Goal: Task Accomplishment & Management: Manage account settings

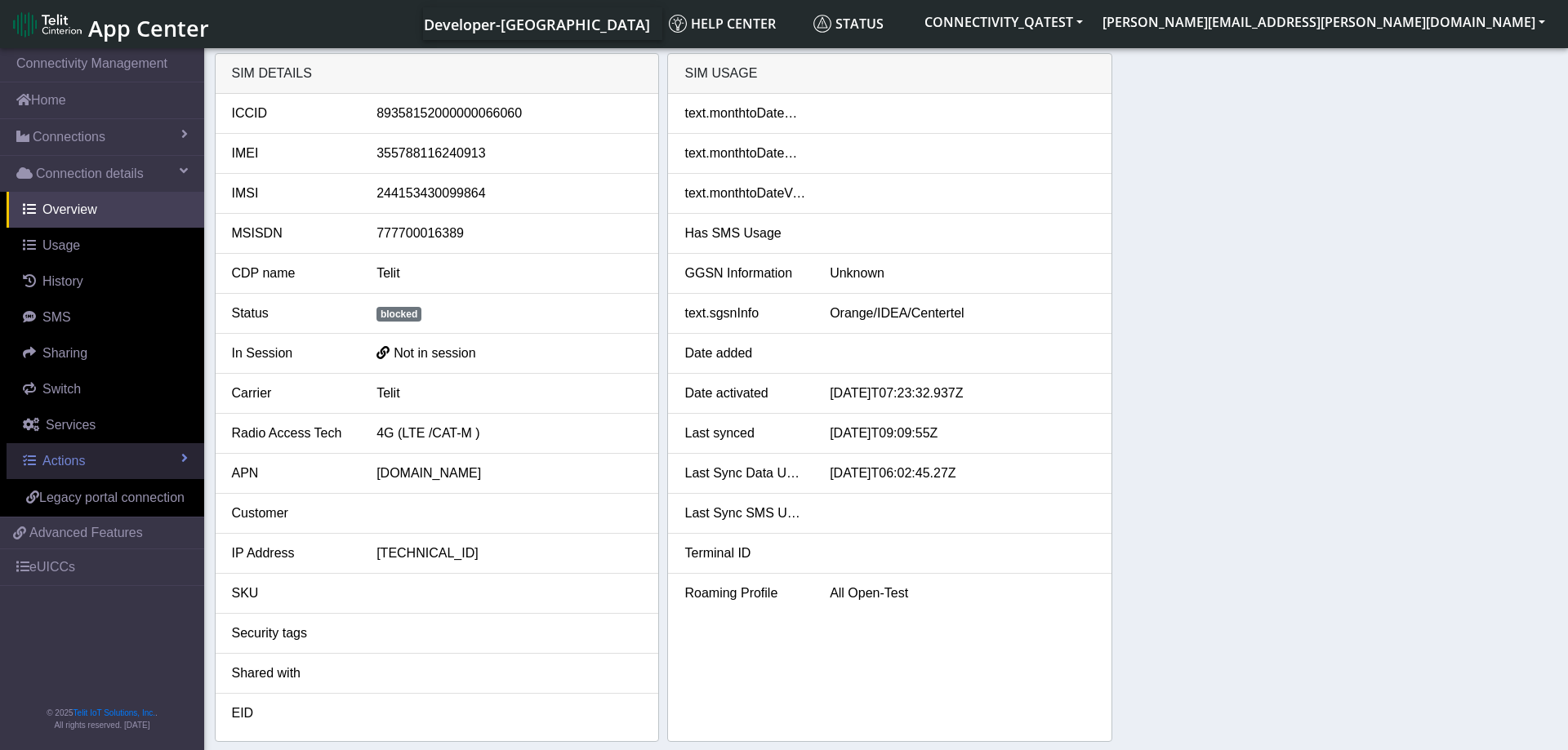
click at [82, 460] on span "Actions" at bounding box center [63, 460] width 42 height 14
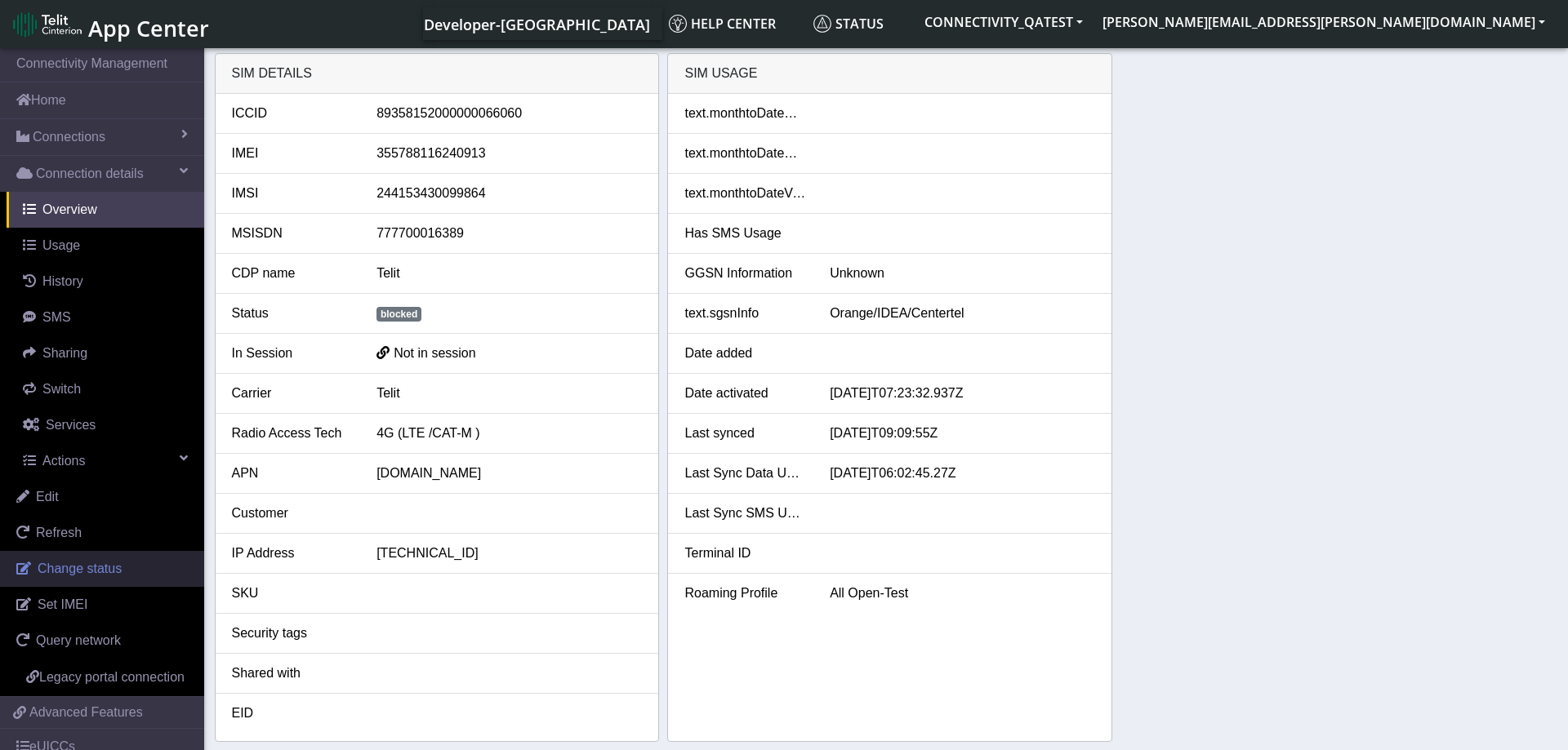
click at [93, 569] on span "Change status" at bounding box center [79, 568] width 84 height 14
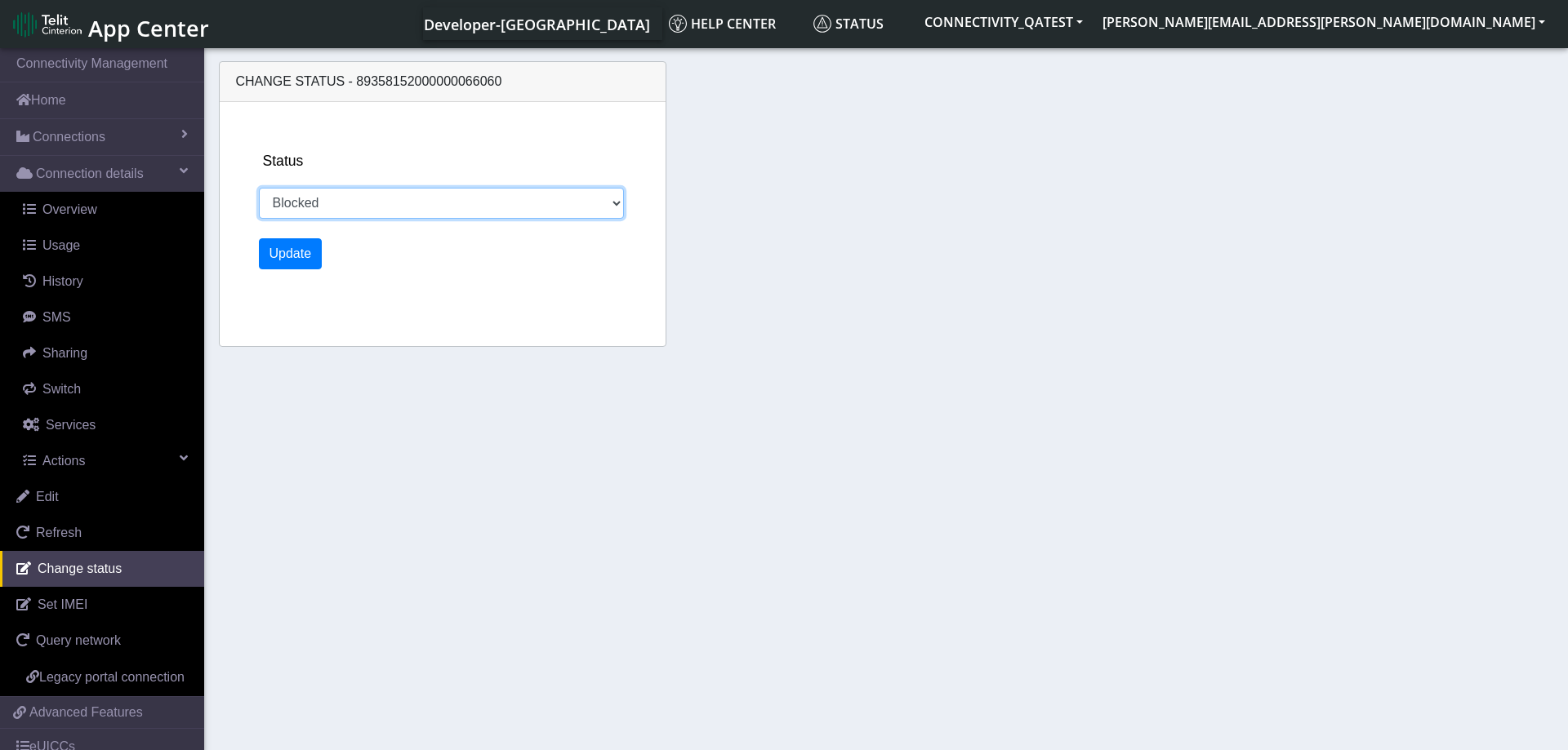
click at [259, 188] on select "Activated Deactivated Blocked" at bounding box center [441, 203] width 366 height 31
select select "activated"
click option "Activated" at bounding box center [0, 0] width 0 height 0
click at [286, 256] on button "Update" at bounding box center [290, 253] width 63 height 31
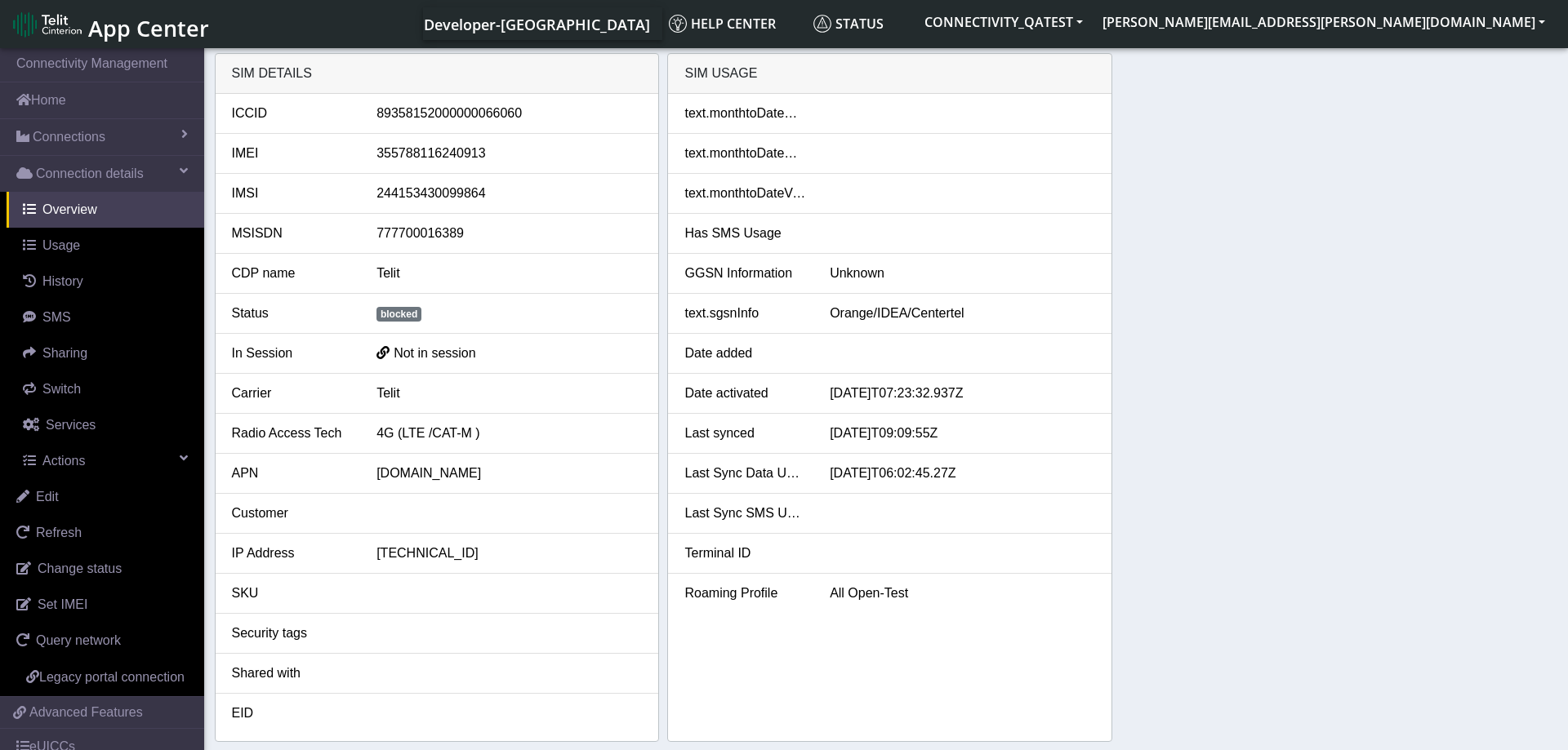
click at [1236, 367] on div "SIM details ICCID 89358152000000066060 IMEI 355788116240913 IMSI 24415343009986…" at bounding box center [886, 398] width 1343 height 689
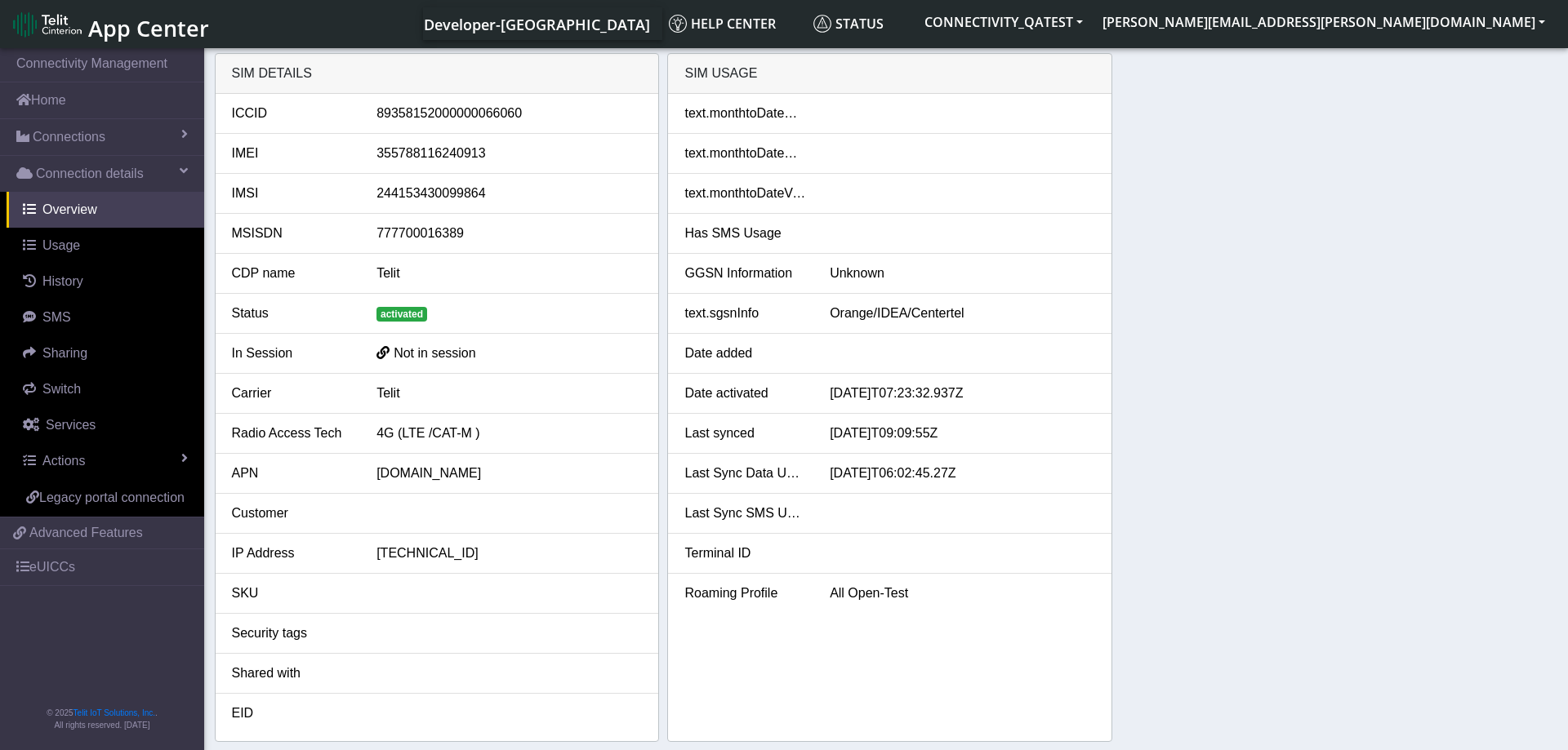
click at [1444, 372] on div "SIM details ICCID 89358152000000066060 IMEI 355788116240913 IMSI 24415343009986…" at bounding box center [886, 398] width 1343 height 689
click at [1263, 383] on div "SIM details ICCID 89358152000000066060 IMEI 355788116240913 IMSI 24415343009986…" at bounding box center [886, 398] width 1343 height 689
click at [1134, 356] on div "SIM details ICCID 89358152000000066060 IMEI 355788116240913 IMSI 24415343009986…" at bounding box center [886, 398] width 1343 height 689
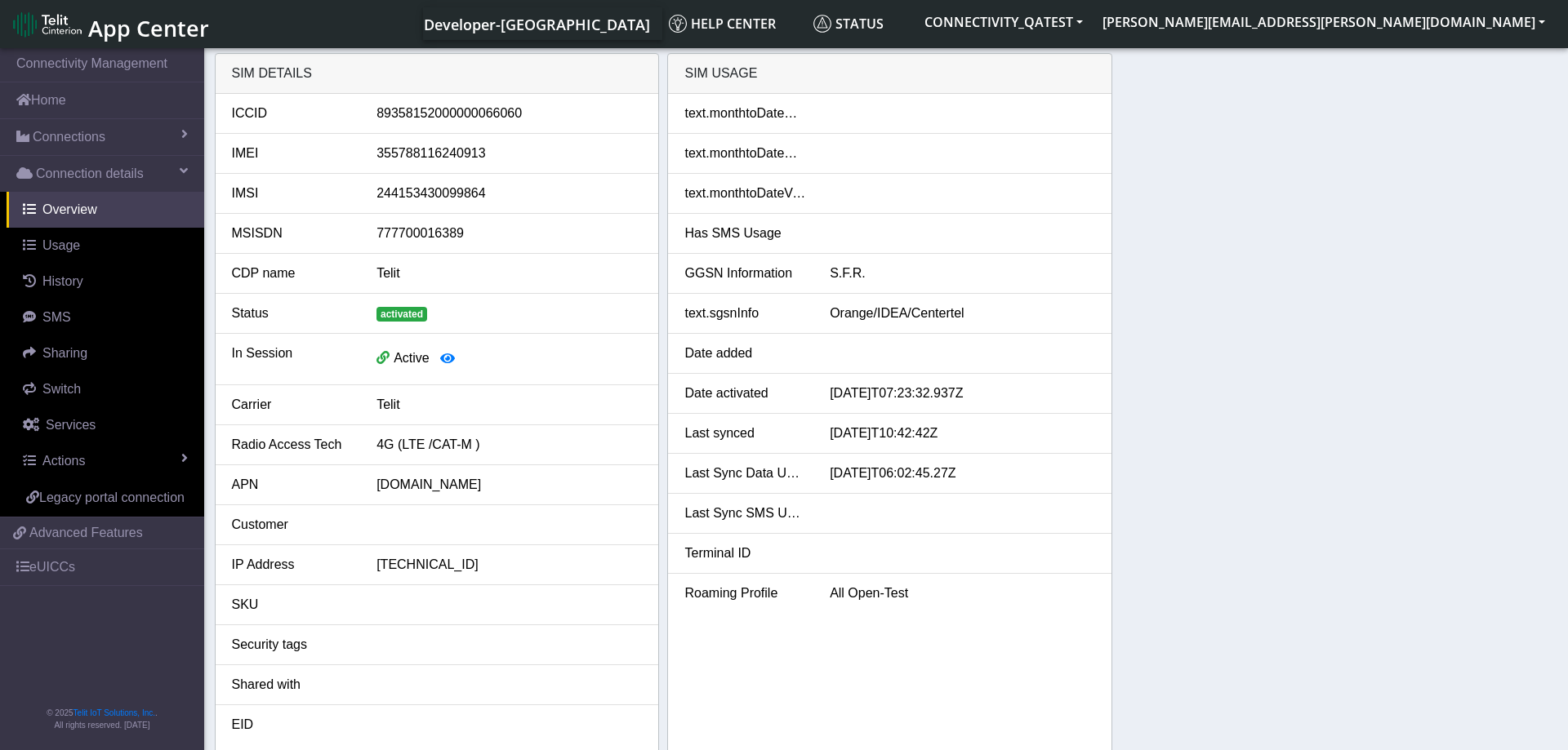
click at [1206, 355] on div "SIM details ICCID [TECHNICAL_ID] IMEI [TECHNICAL_ID] IMSI 244153430099864 MSISD…" at bounding box center [886, 403] width 1343 height 700
click at [87, 455] on link "Actions" at bounding box center [106, 461] width 198 height 36
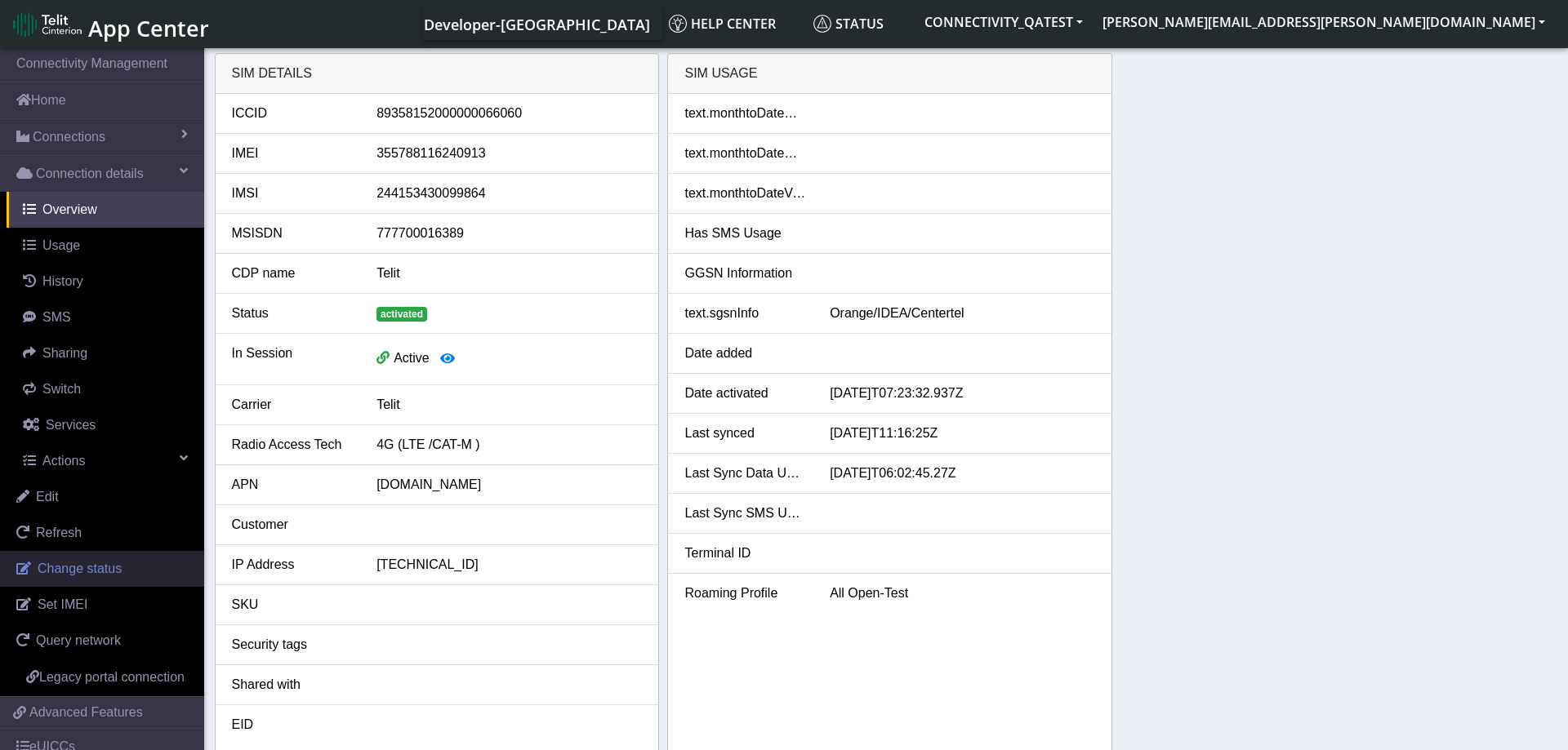
click at [90, 563] on span "Change status" at bounding box center [79, 568] width 84 height 14
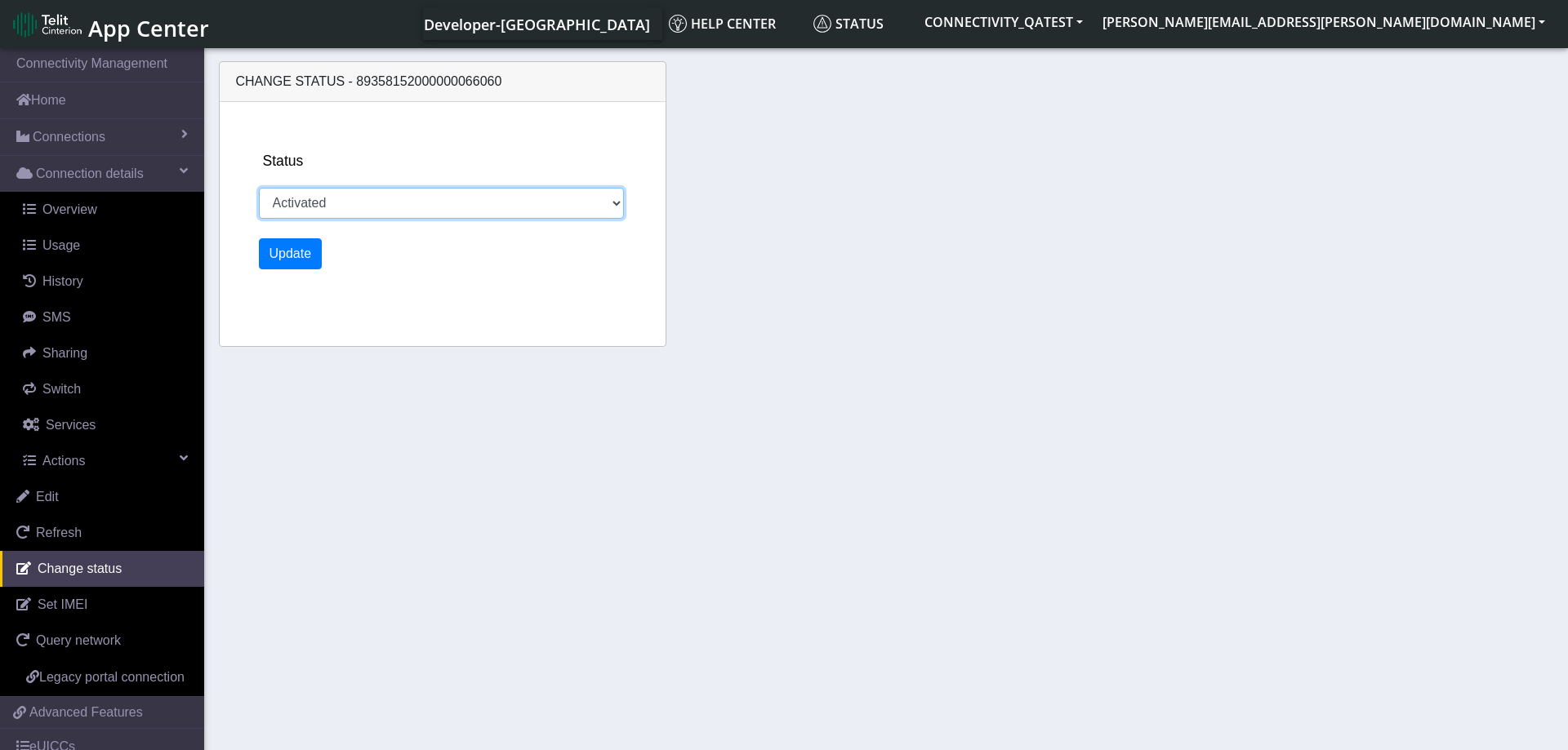
click at [259, 188] on select "Activated Deactivated Blocked" at bounding box center [441, 203] width 366 height 31
select select "blocked"
click option "Blocked" at bounding box center [0, 0] width 0 height 0
click at [286, 256] on button "Update" at bounding box center [290, 253] width 63 height 31
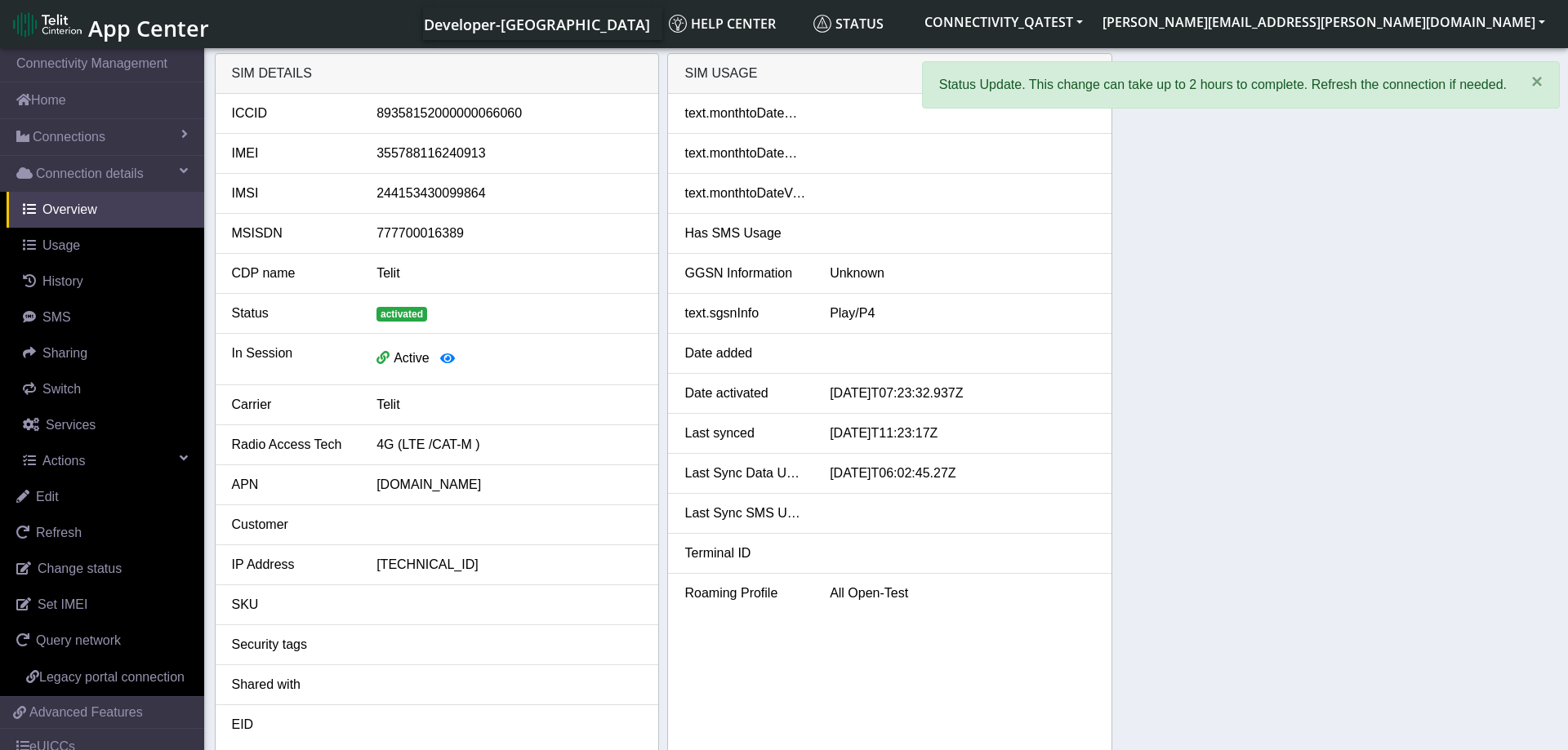
click at [1189, 416] on div "SIM details ICCID 89358152000000066060 IMEI 355788116240913 IMSI 24415343009986…" at bounding box center [886, 403] width 1343 height 700
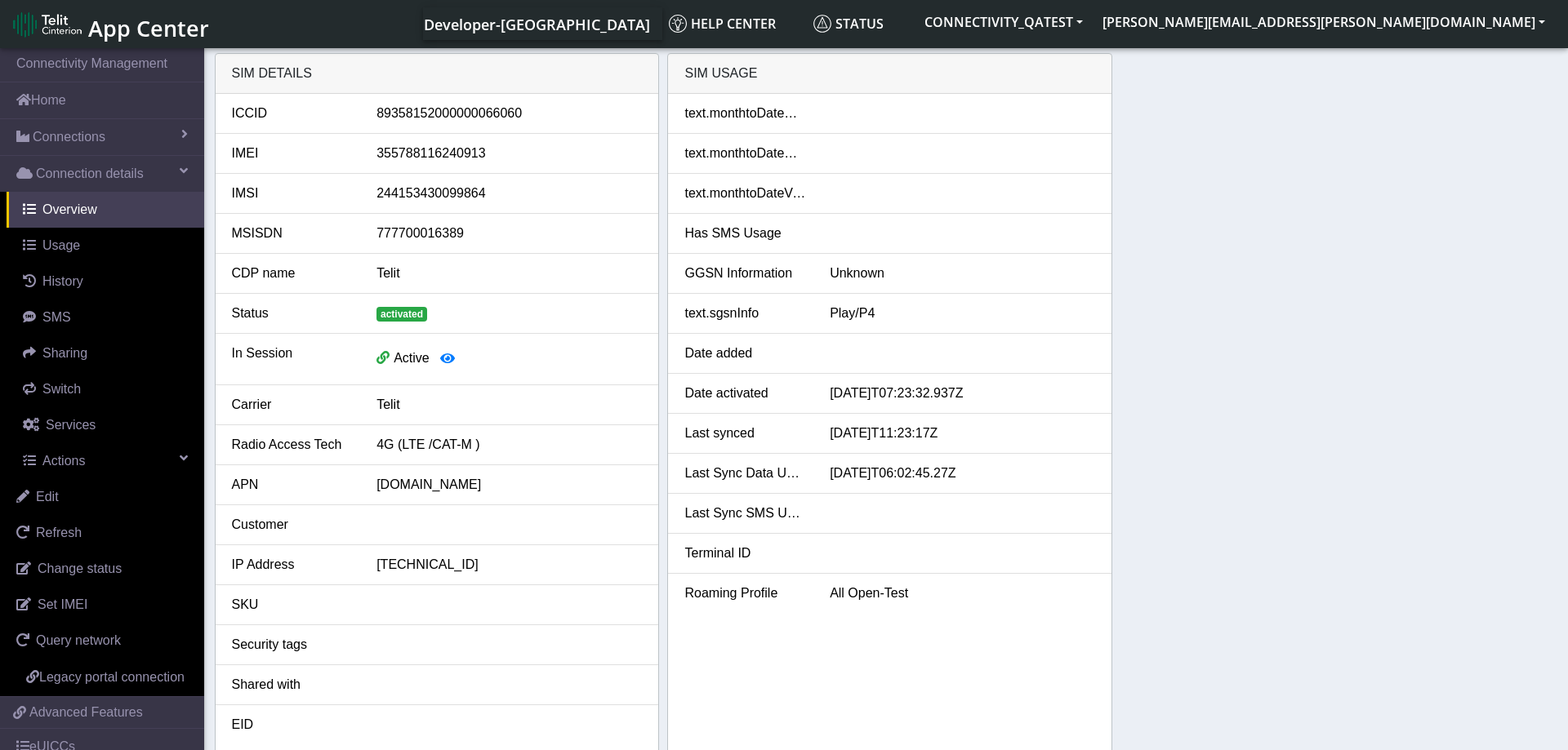
click at [1276, 411] on div "SIM details ICCID 89358152000000066060 IMEI 355788116240913 IMSI 24415343009986…" at bounding box center [886, 403] width 1343 height 700
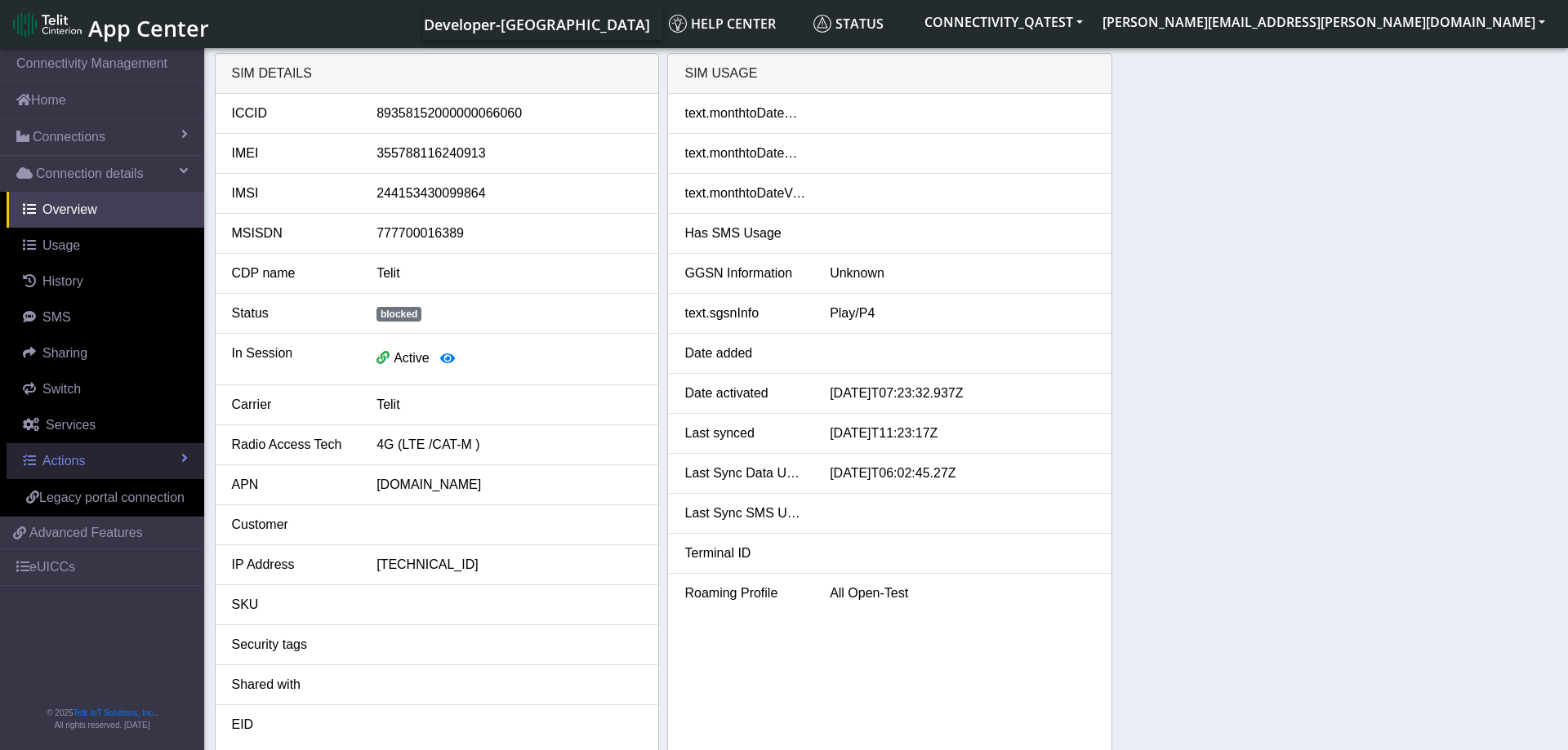
click at [124, 468] on link "Actions" at bounding box center [106, 461] width 198 height 36
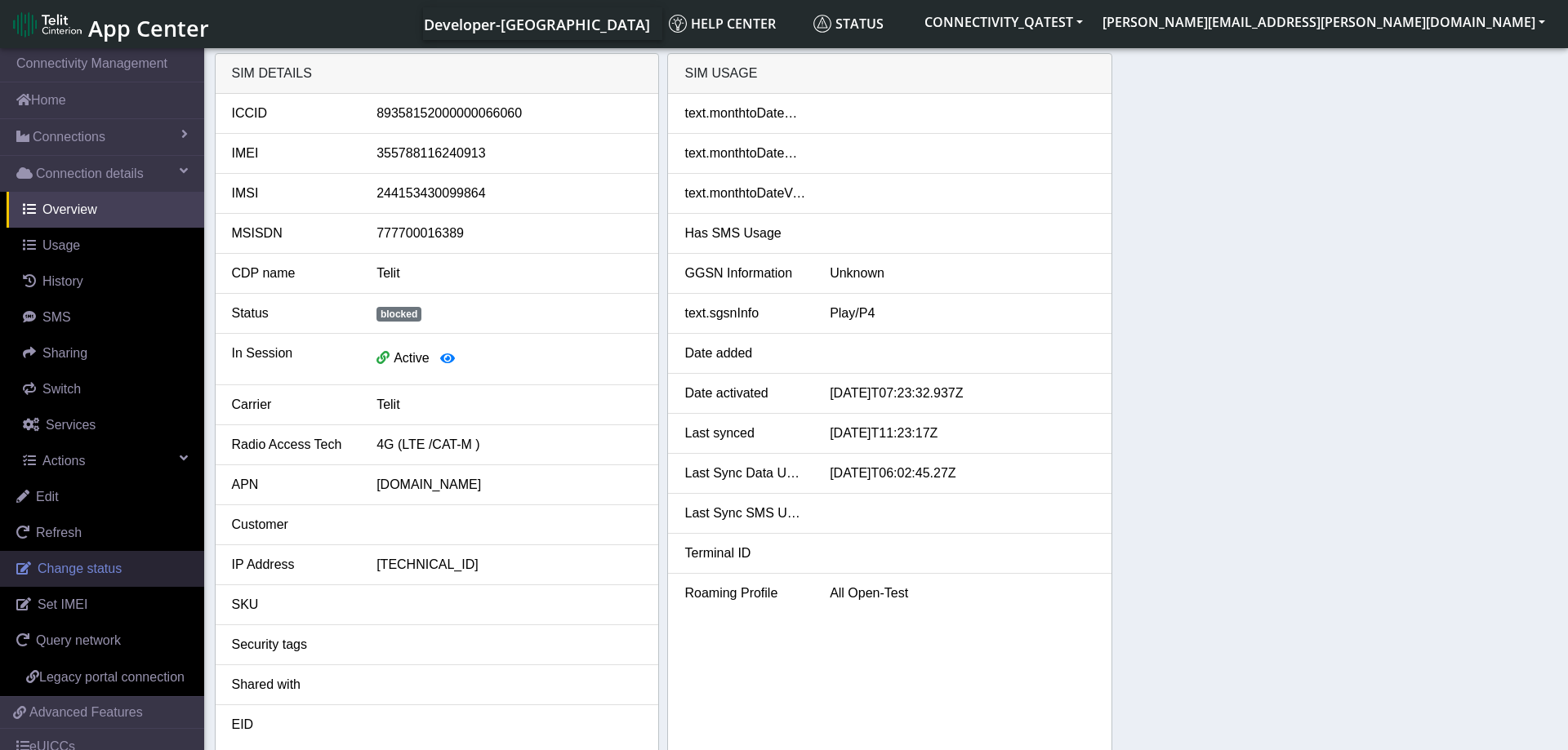
click at [97, 573] on span "Change status" at bounding box center [79, 568] width 84 height 14
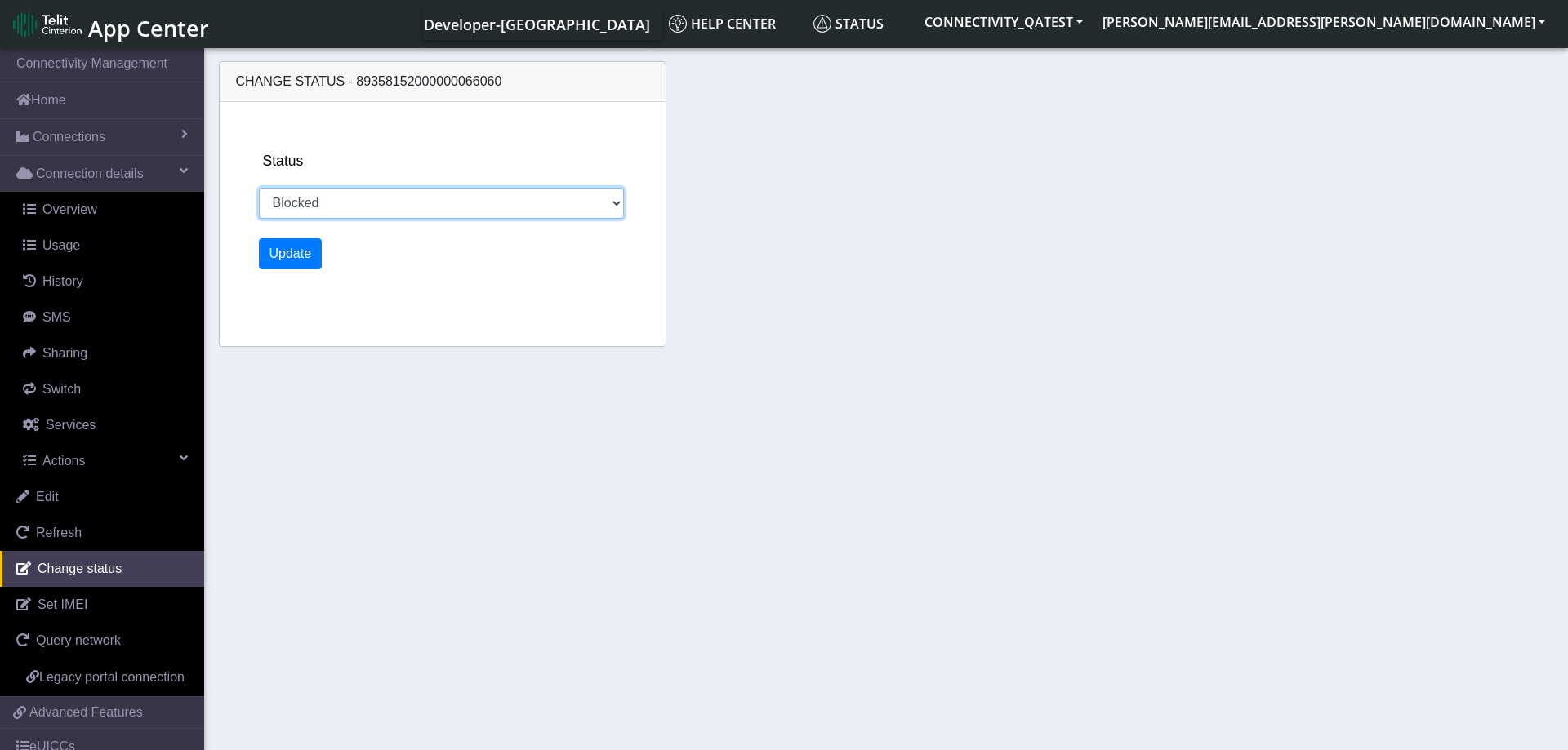
click at [259, 188] on select "Activated Deactivated Blocked" at bounding box center [441, 203] width 366 height 31
select select "activated"
click option "Activated" at bounding box center [0, 0] width 0 height 0
click at [286, 260] on button "Update" at bounding box center [290, 253] width 63 height 31
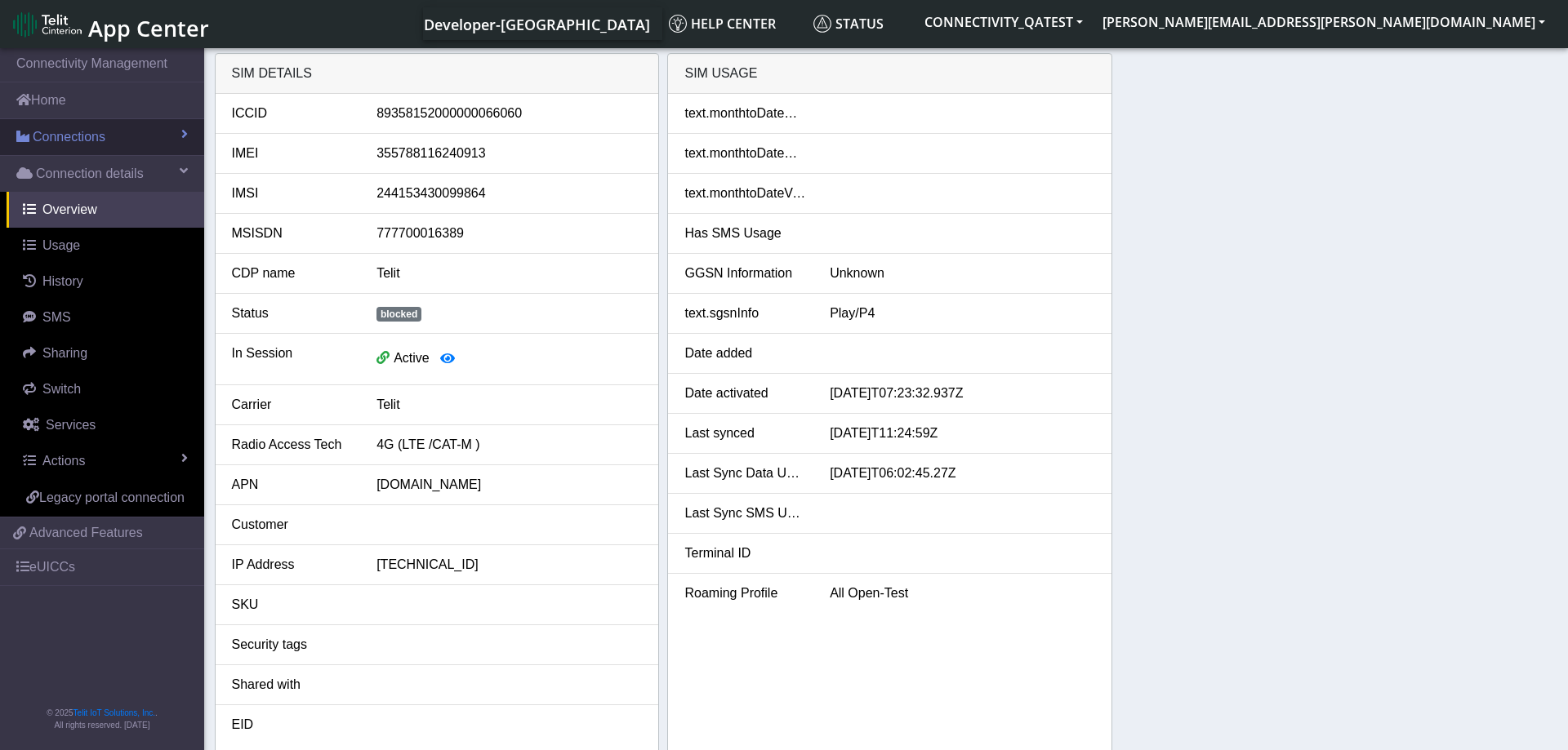
click at [40, 129] on span "Connections" at bounding box center [69, 137] width 73 height 19
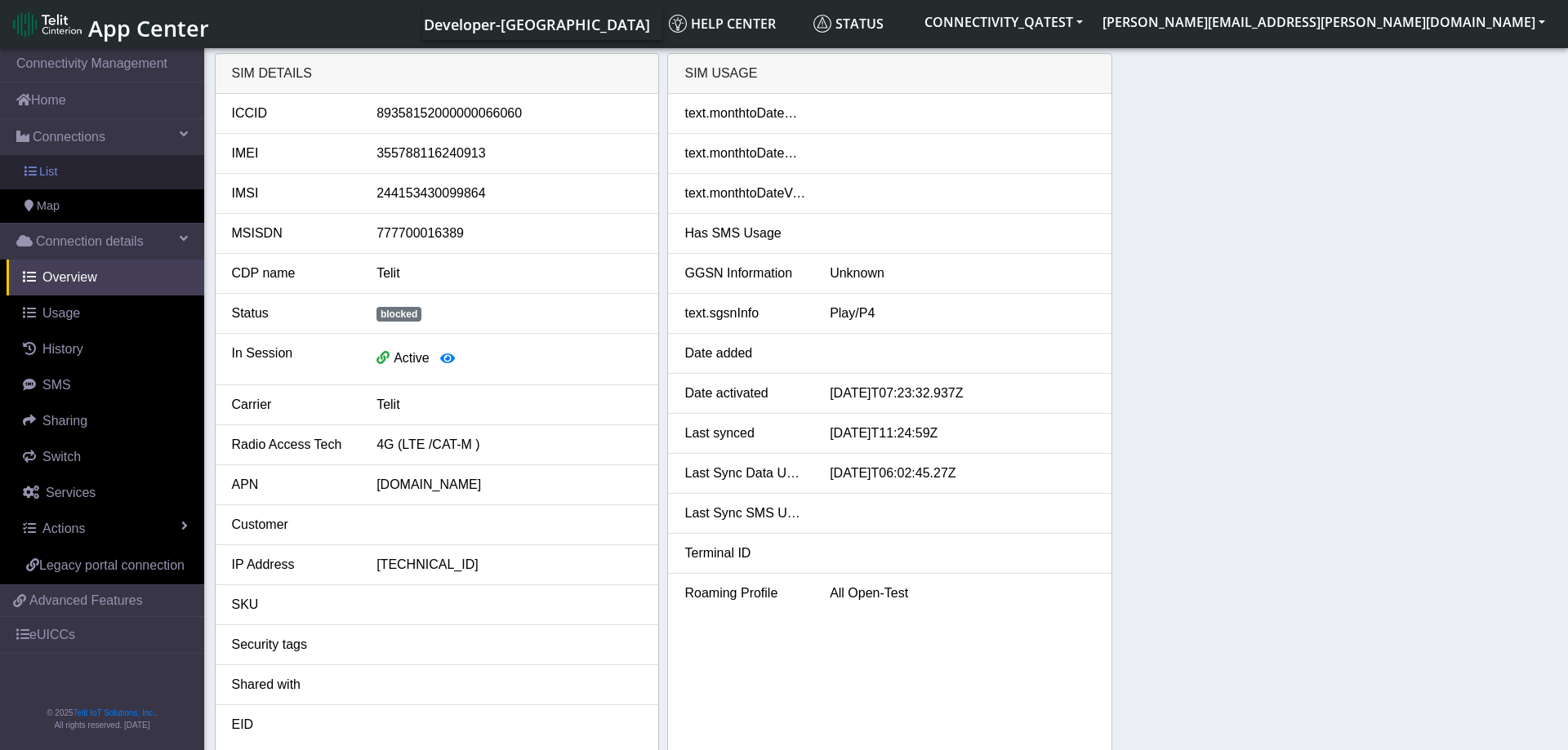
click at [64, 170] on link "List" at bounding box center [102, 172] width 204 height 35
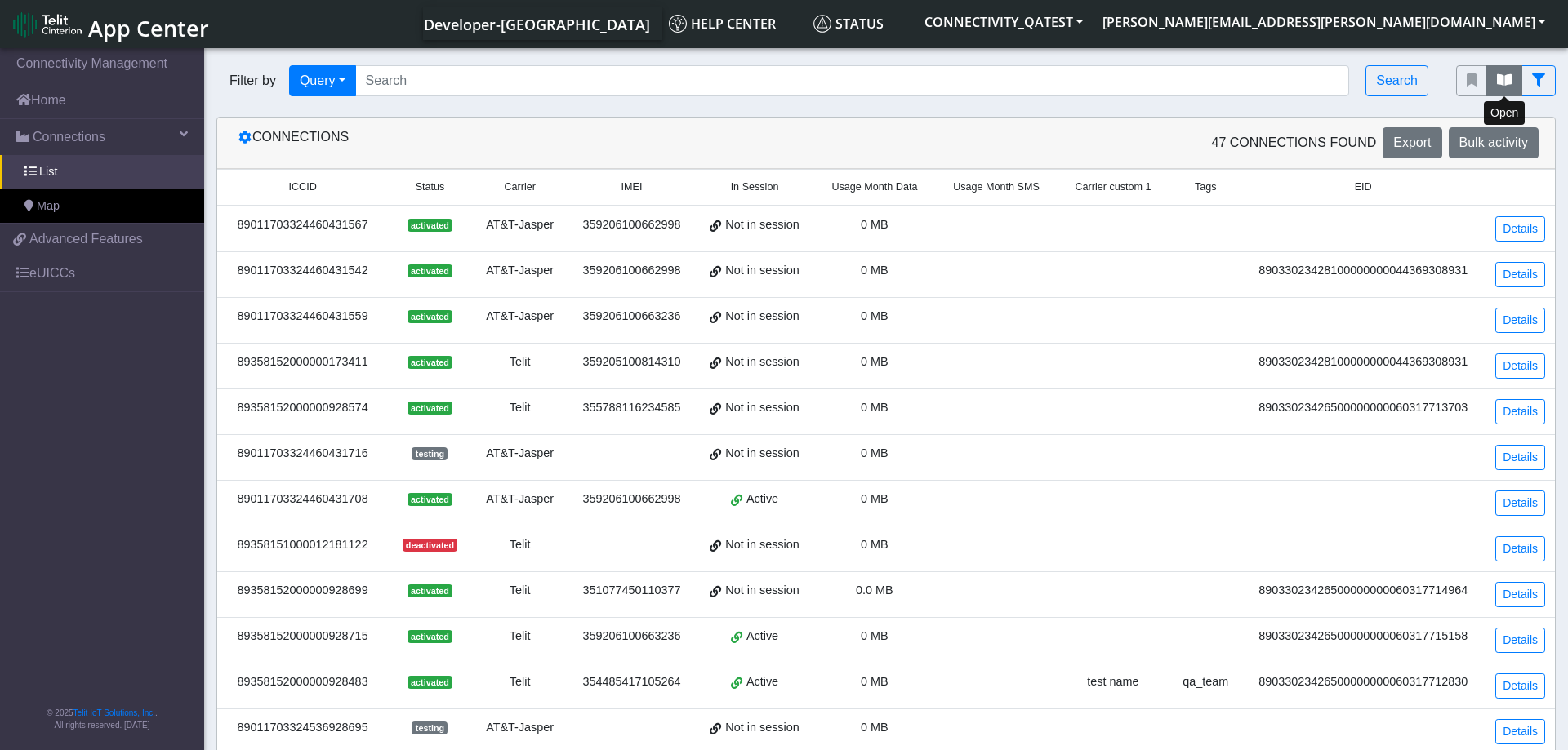
click at [1497, 82] on icon "fitlers menu" at bounding box center [1504, 79] width 14 height 13
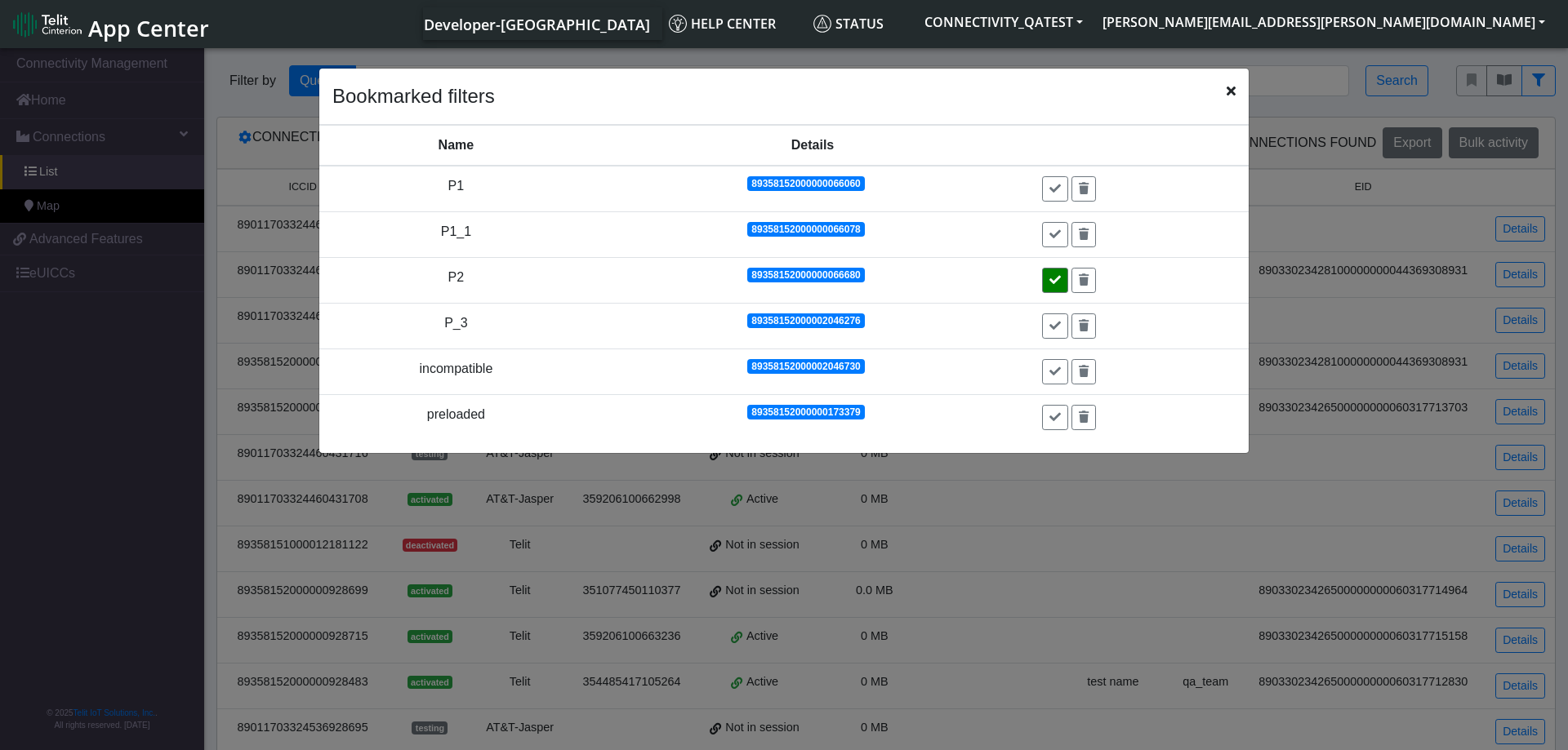
click at [1059, 280] on icon at bounding box center [1055, 280] width 12 height 12
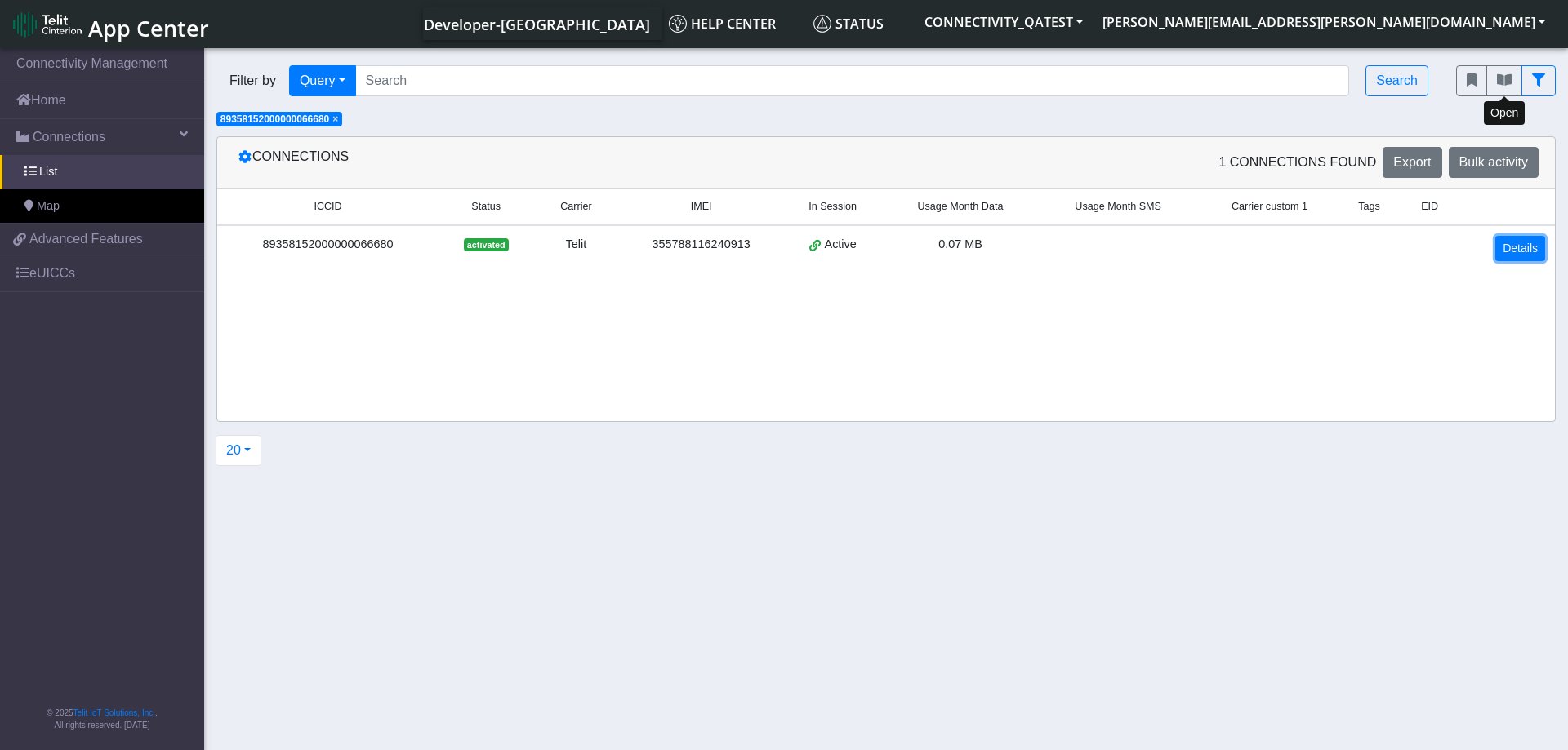
click at [1512, 246] on link "Details" at bounding box center [1520, 248] width 50 height 25
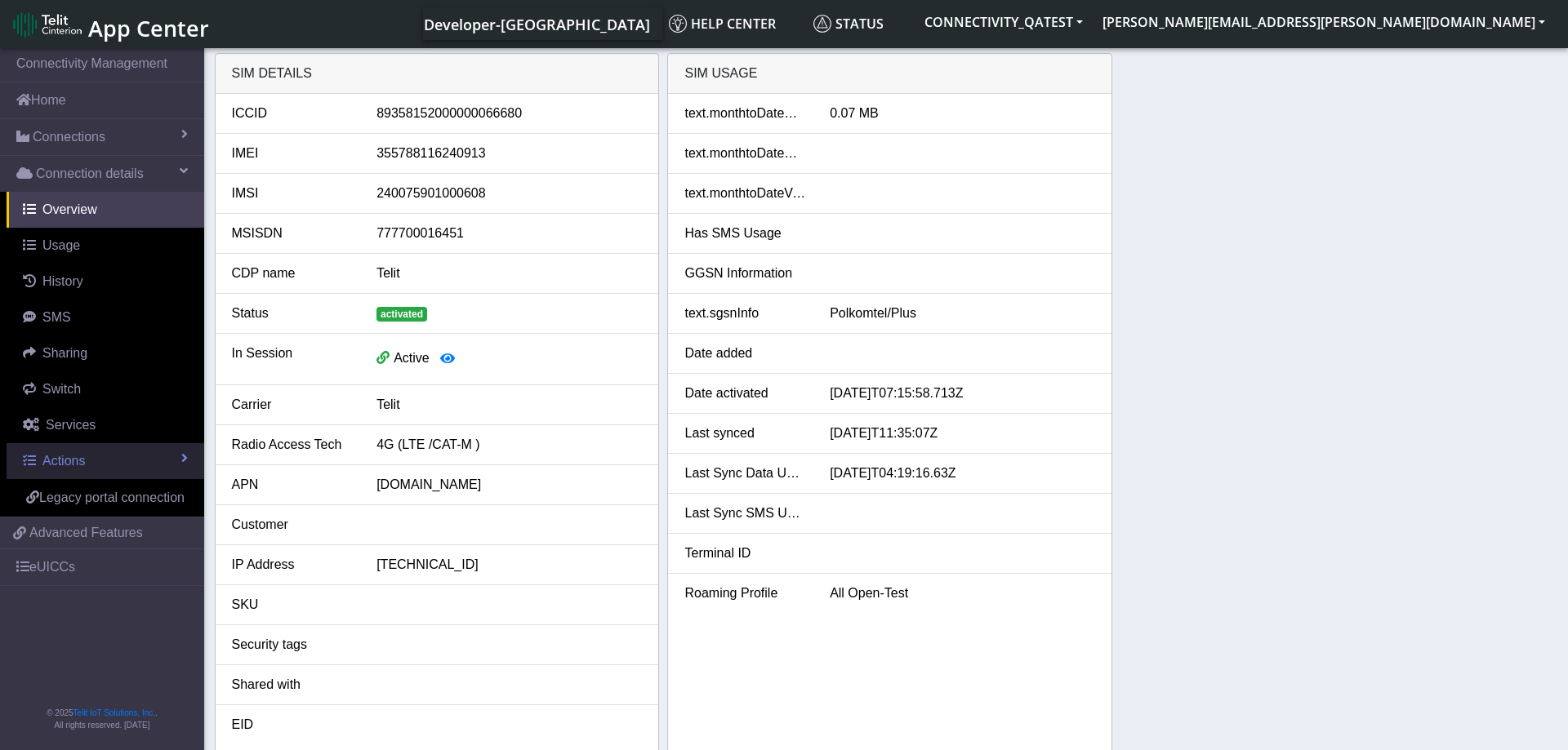
click at [131, 444] on link "Actions" at bounding box center [106, 461] width 198 height 36
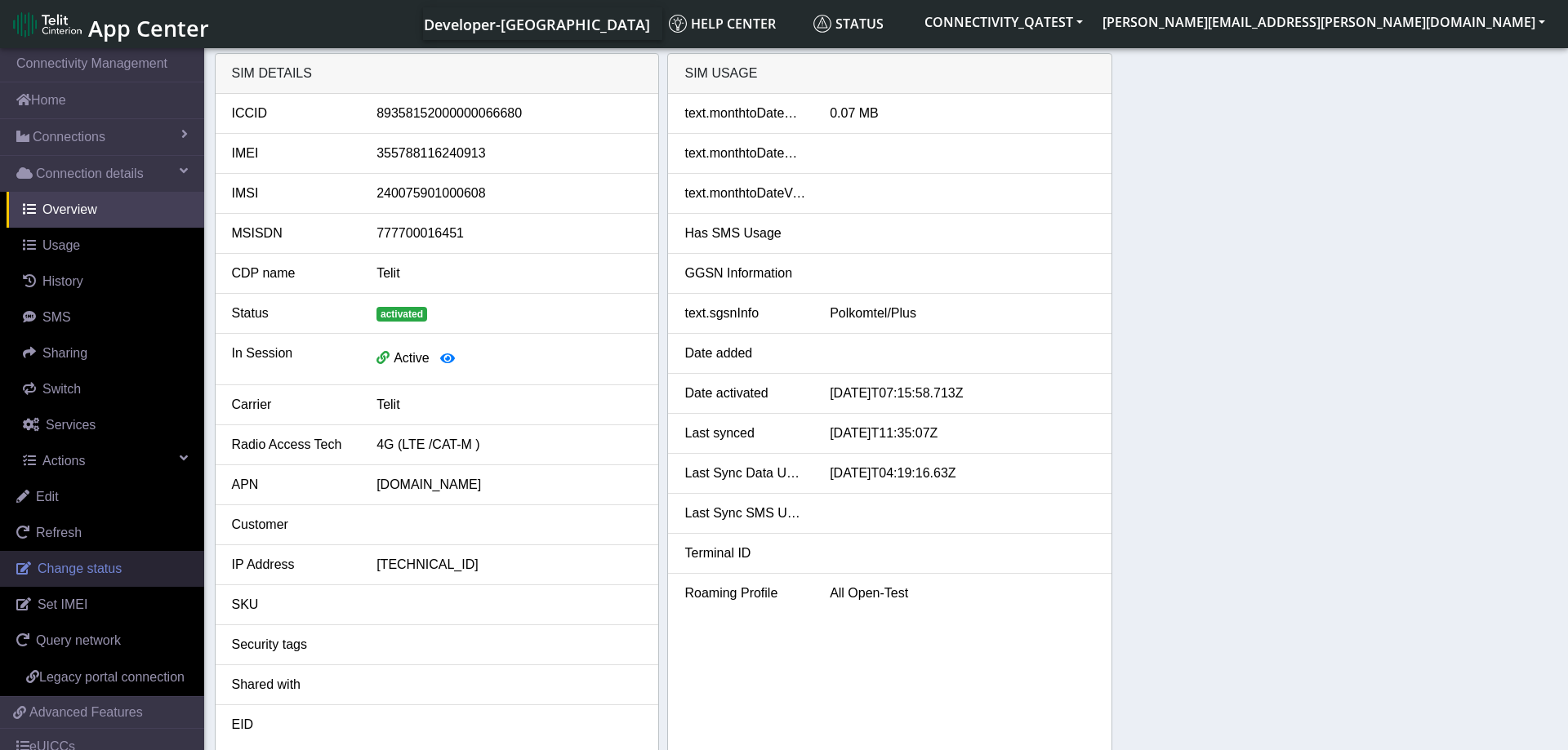
click at [123, 574] on link "Change status" at bounding box center [102, 568] width 204 height 36
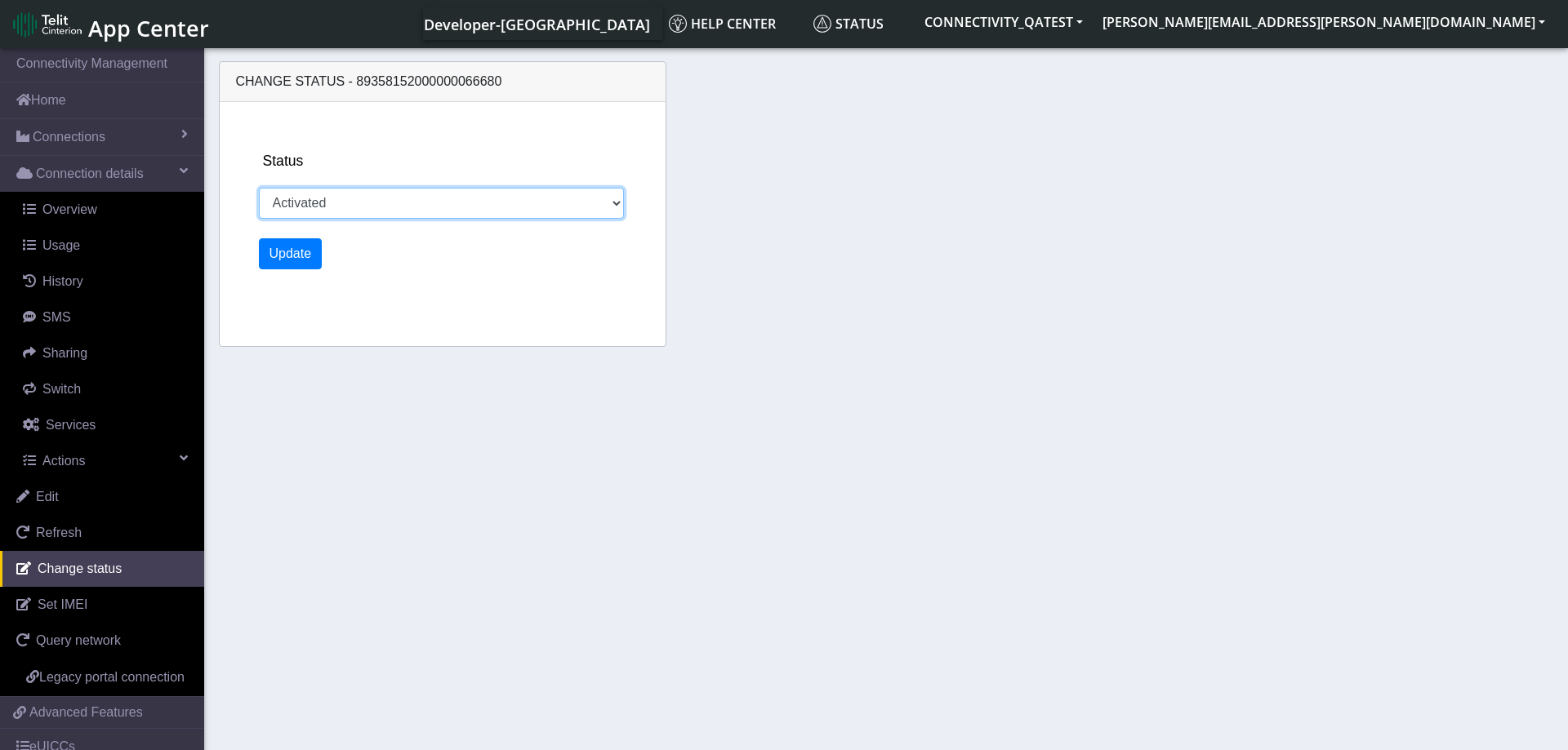
click at [259, 188] on select "Activated Deactivated Blocked" at bounding box center [441, 203] width 366 height 31
select select "blocked"
click option "Blocked" at bounding box center [0, 0] width 0 height 0
click at [292, 278] on div "Status Activated Deactivated Blocked Update" at bounding box center [462, 224] width 420 height 244
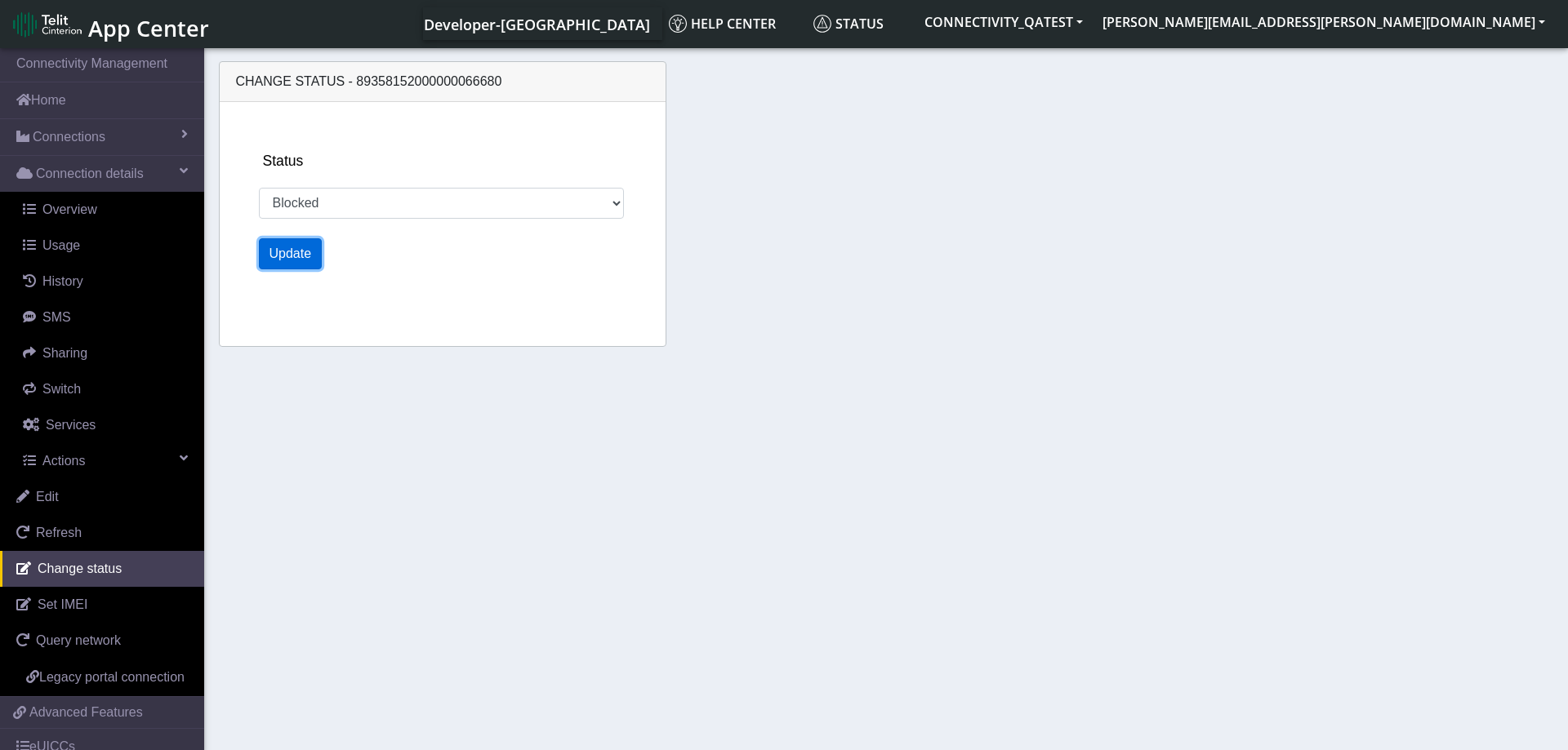
click at [292, 263] on button "Update" at bounding box center [290, 253] width 63 height 31
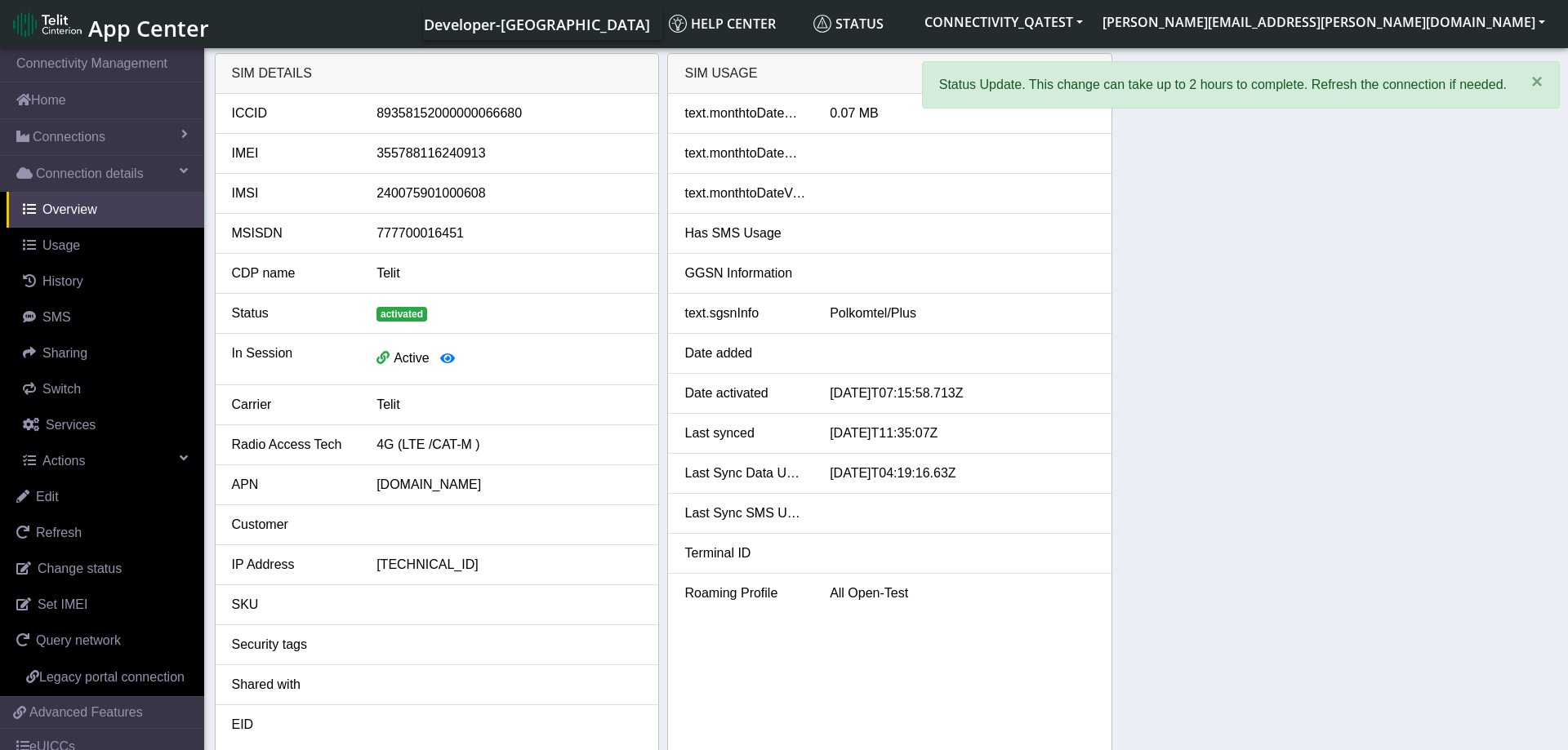
click at [1152, 403] on div "SIM details ICCID 89358152000000066680 IMEI 355788116240913 IMSI 24007590100060…" at bounding box center [886, 403] width 1343 height 700
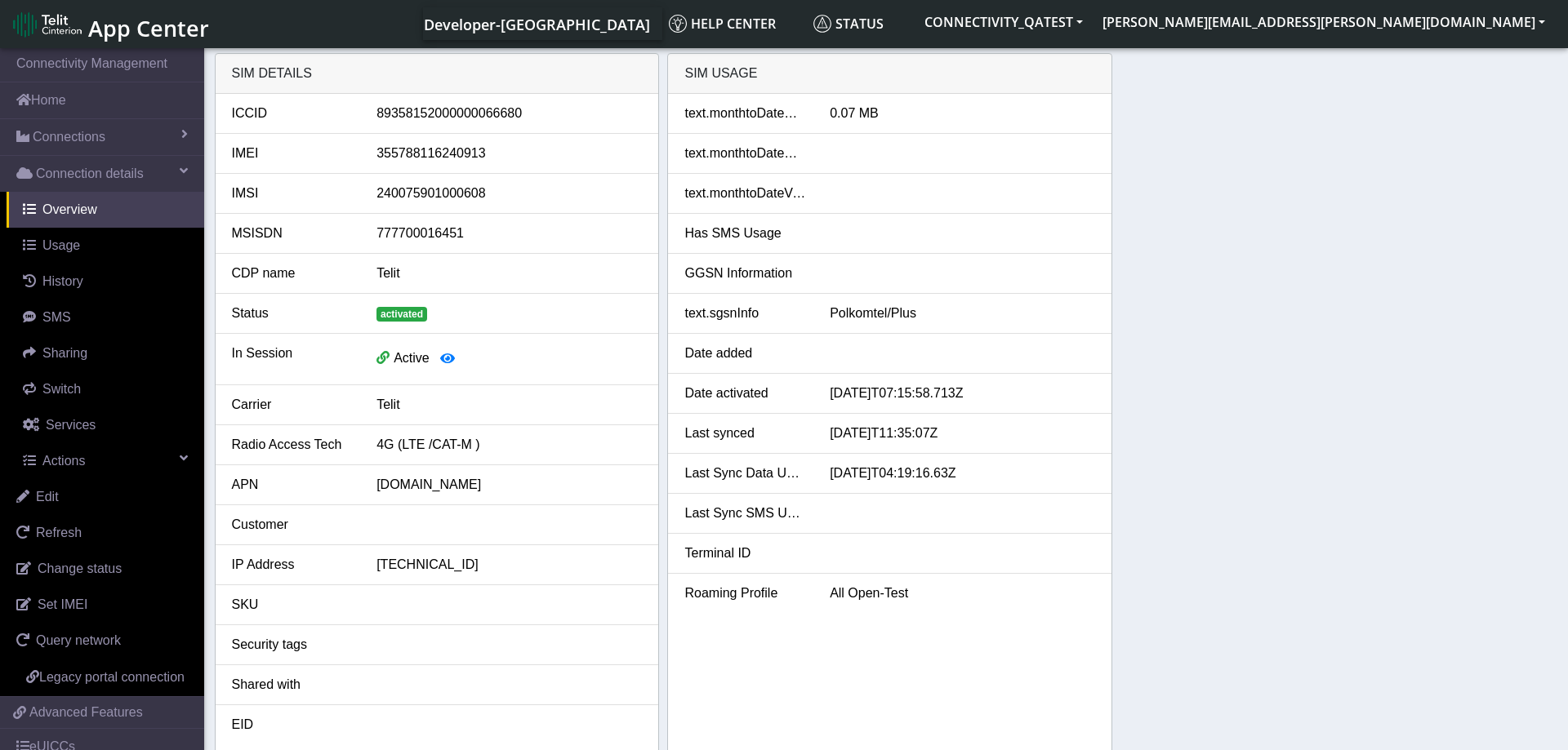
click at [1456, 318] on div "SIM details ICCID 89358152000000066680 IMEI 355788116240913 IMSI 24007590100060…" at bounding box center [886, 403] width 1343 height 700
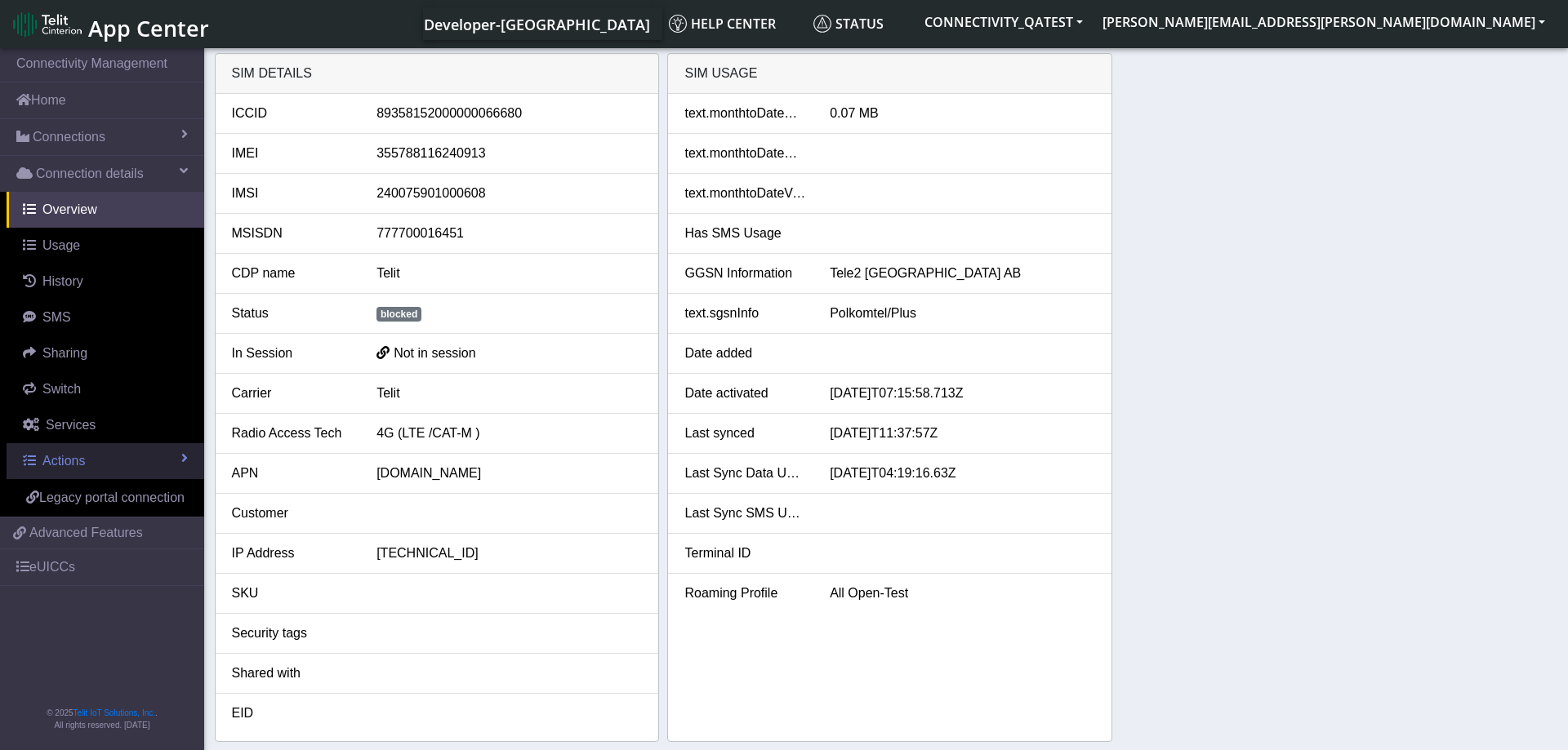
click at [88, 466] on link "Actions" at bounding box center [106, 461] width 198 height 36
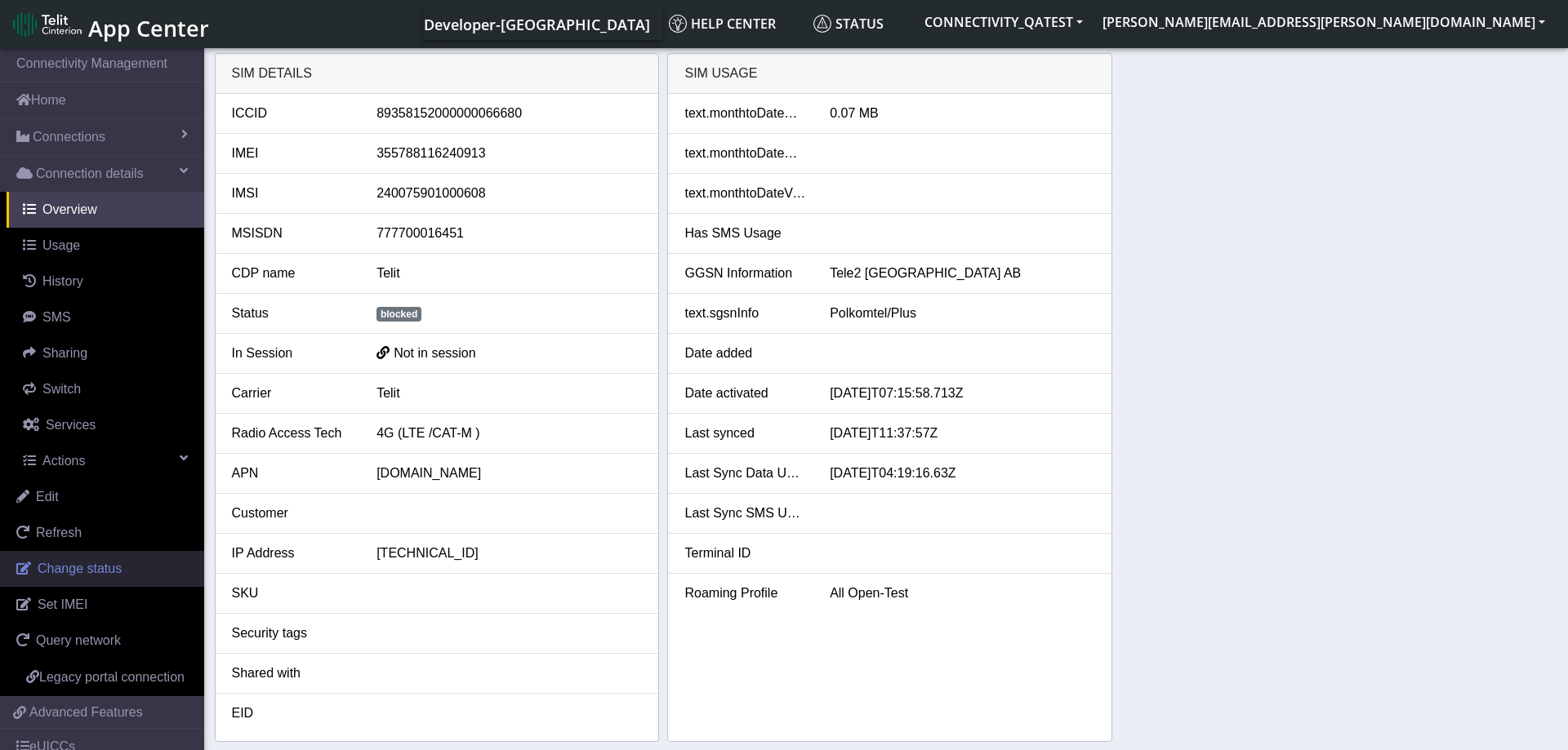
click at [91, 562] on span "Change status" at bounding box center [79, 568] width 84 height 14
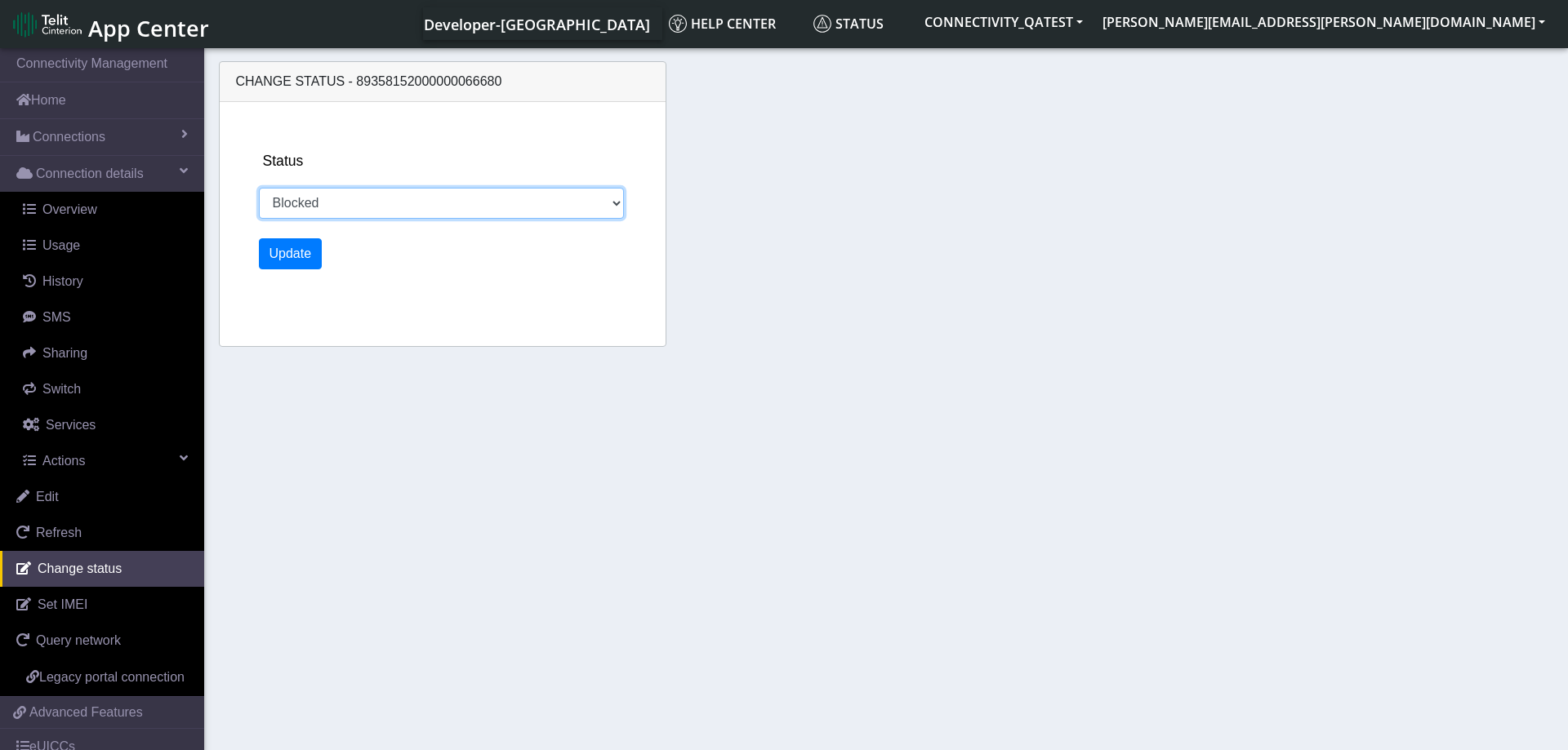
click at [259, 188] on select "Activated Deactivated Blocked" at bounding box center [441, 203] width 366 height 31
select select "activated"
click option "Activated" at bounding box center [0, 0] width 0 height 0
click at [290, 245] on button "Update" at bounding box center [290, 253] width 63 height 31
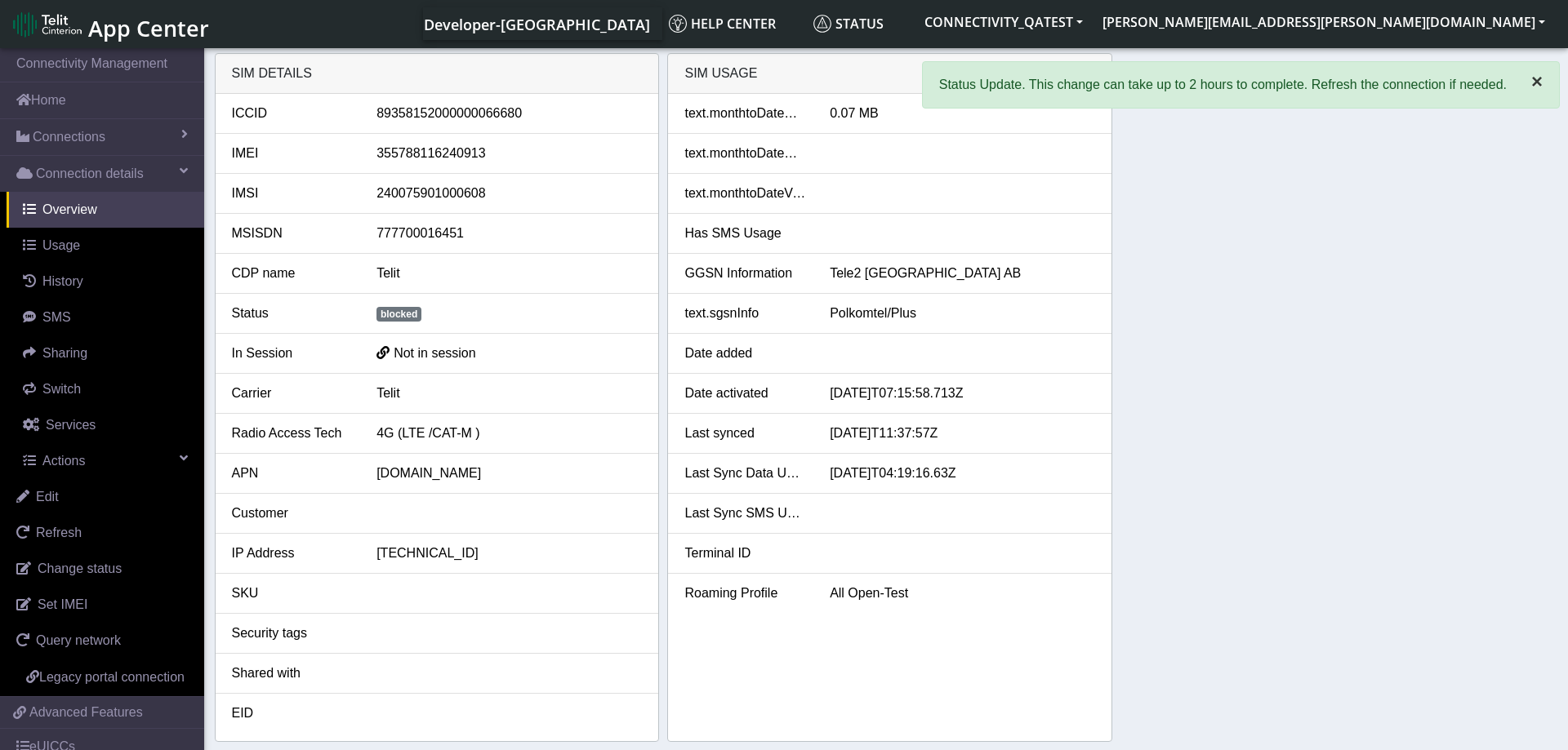
click at [1533, 83] on span "×" at bounding box center [1537, 81] width 12 height 22
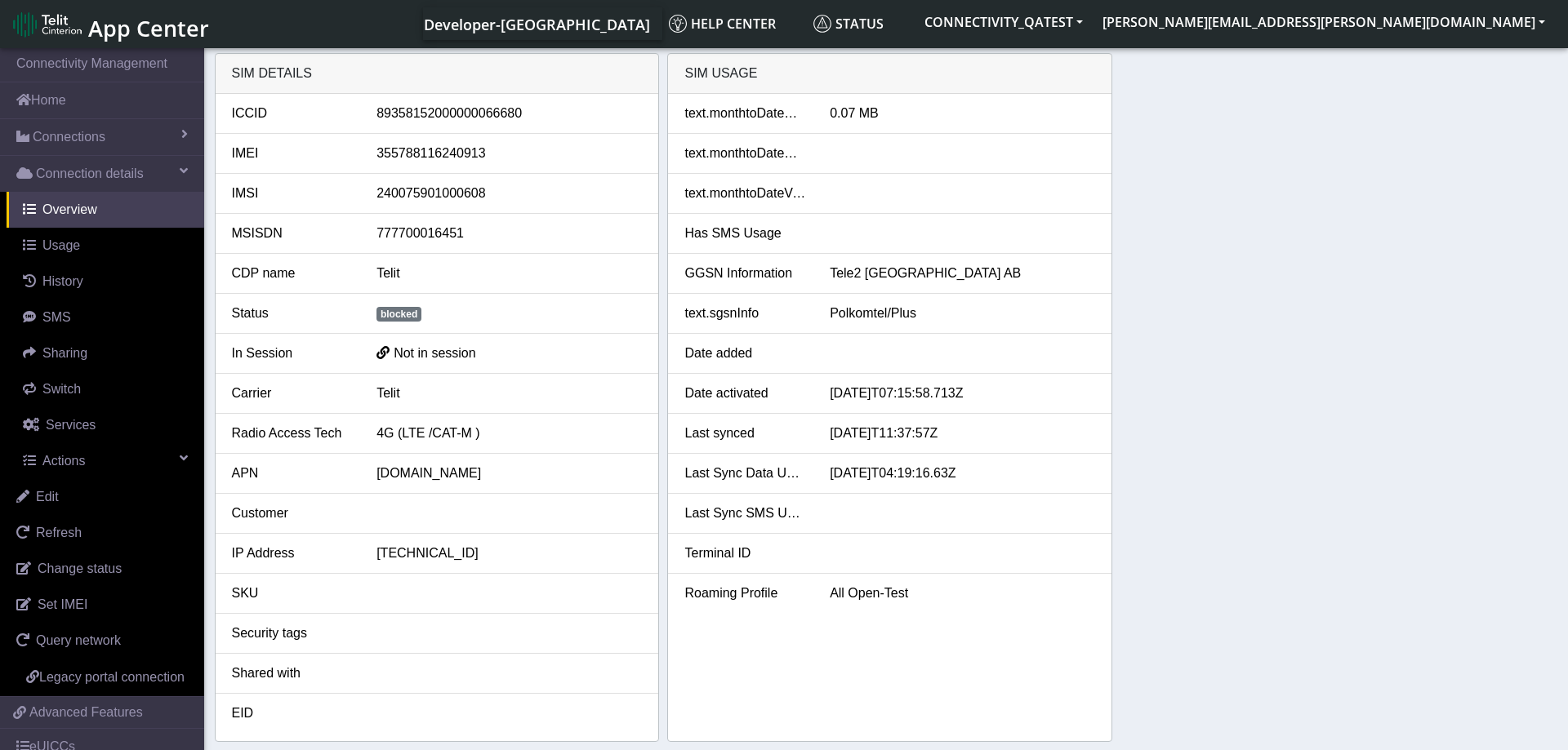
click at [1334, 325] on div "SIM details ICCID [TECHNICAL_ID] IMEI [TECHNICAL_ID] IMSI [TECHNICAL_ID] MSISDN…" at bounding box center [886, 398] width 1343 height 689
click at [1430, 328] on div "SIM details ICCID [TECHNICAL_ID] IMEI [TECHNICAL_ID] IMSI [TECHNICAL_ID] MSISDN…" at bounding box center [886, 398] width 1343 height 689
